Goal: Task Accomplishment & Management: Manage account settings

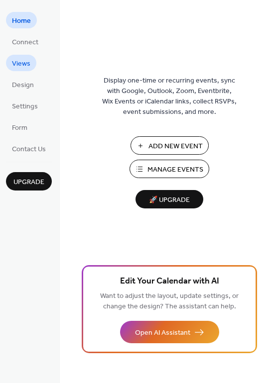
click at [22, 61] on span "Views" at bounding box center [21, 64] width 18 height 10
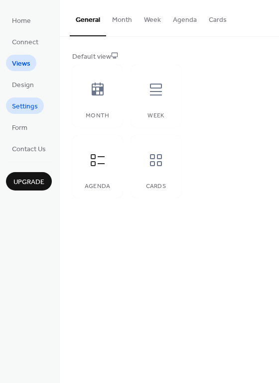
click at [21, 105] on span "Settings" at bounding box center [25, 107] width 26 height 10
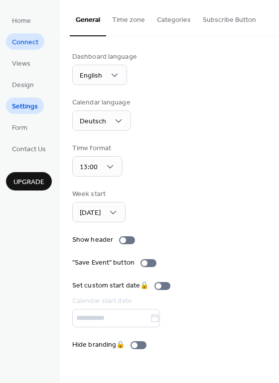
click at [25, 42] on span "Connect" at bounding box center [25, 42] width 26 height 10
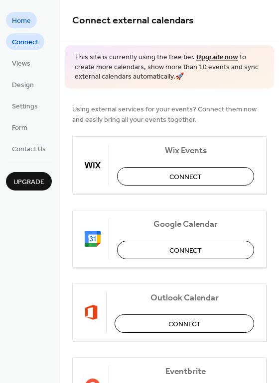
click at [28, 16] on span "Home" at bounding box center [21, 21] width 19 height 10
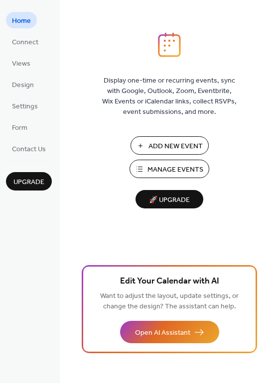
click at [141, 170] on button "Manage Events" at bounding box center [169, 169] width 80 height 18
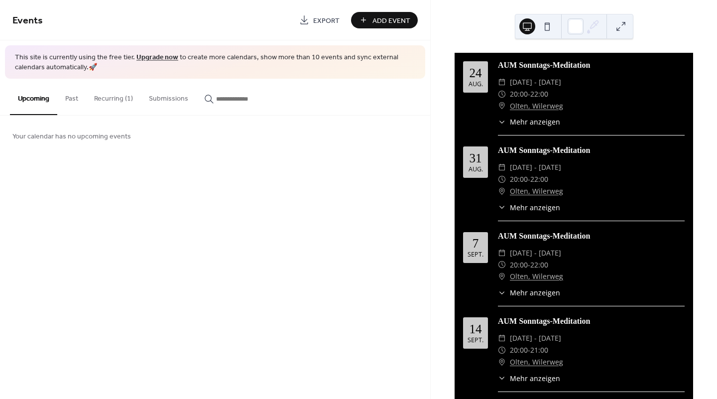
click at [116, 98] on button "Recurring (1)" at bounding box center [113, 96] width 55 height 35
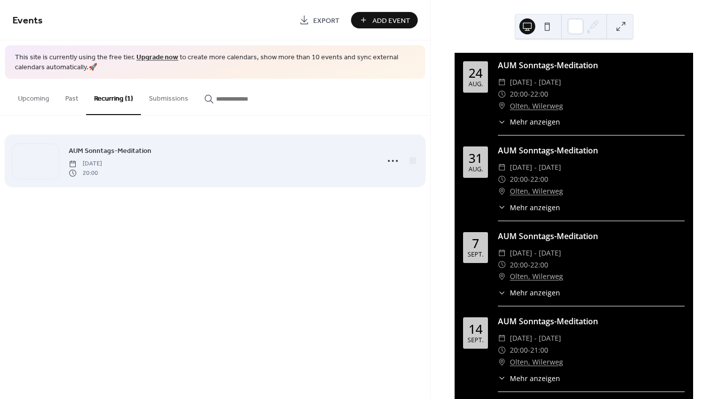
click at [105, 157] on div "AUM Sonntags-Meditation [DATE] 20:00" at bounding box center [221, 161] width 304 height 32
click at [391, 161] on icon at bounding box center [393, 161] width 16 height 16
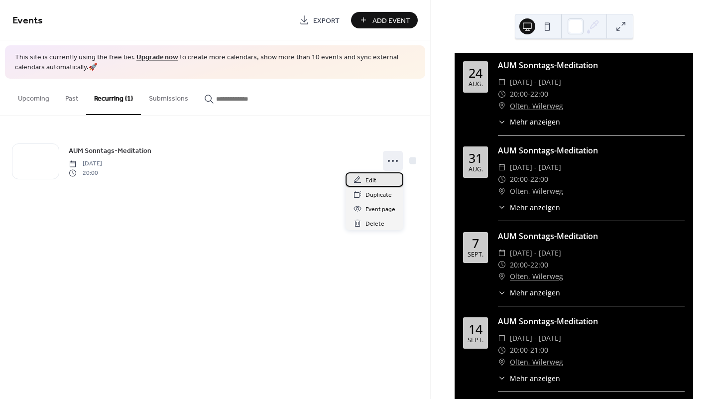
click at [370, 180] on span "Edit" at bounding box center [370, 180] width 11 height 10
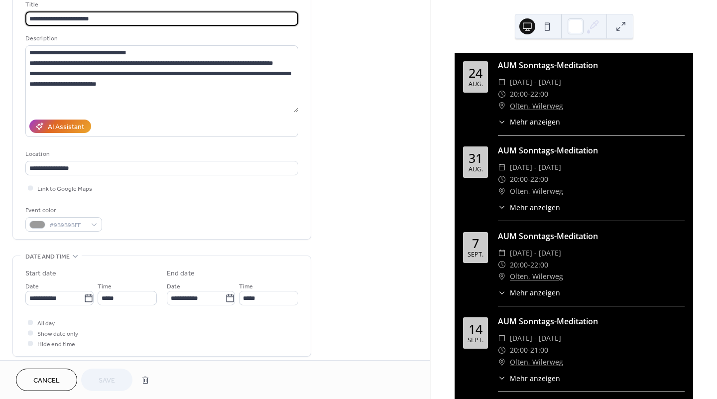
scroll to position [69, 0]
click at [53, 301] on input "**********" at bounding box center [54, 297] width 58 height 14
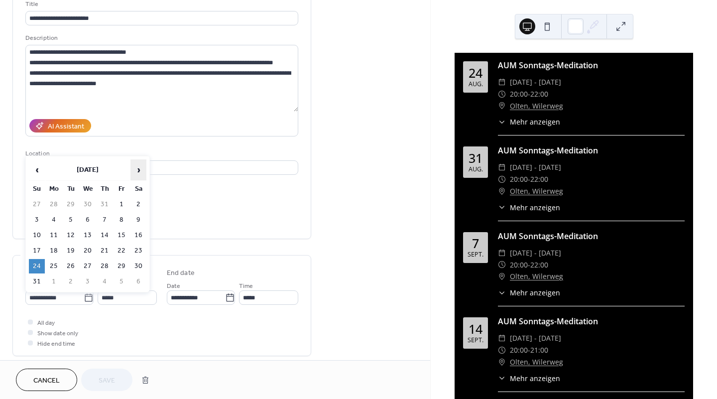
click at [140, 171] on span "›" at bounding box center [138, 170] width 15 height 20
click at [34, 265] on td "28" at bounding box center [37, 266] width 16 height 14
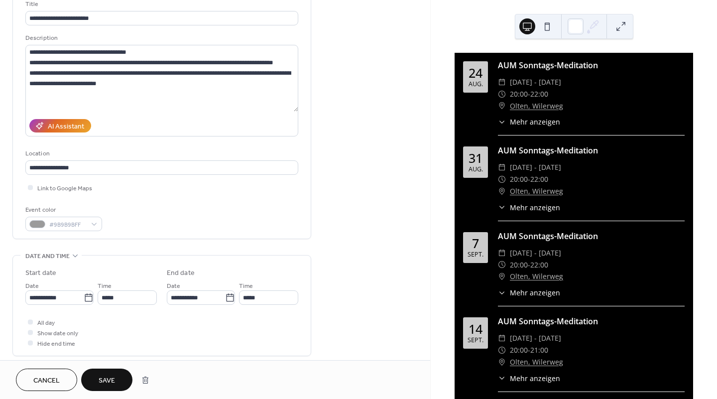
type input "**********"
type input "*****"
click at [109, 382] on span "Save" at bounding box center [107, 380] width 16 height 10
